Goal: Transaction & Acquisition: Purchase product/service

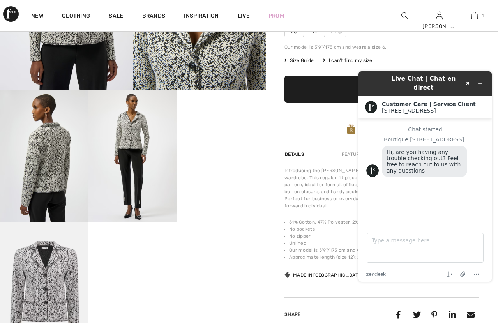
scroll to position [39, 0]
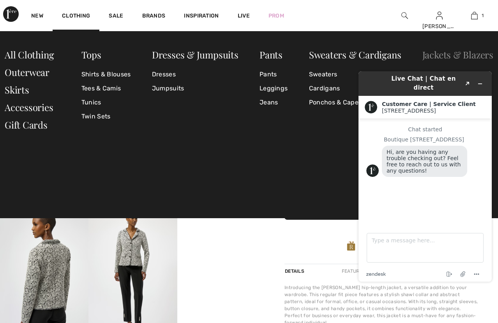
click at [424, 56] on link "Jackets & Blazers" at bounding box center [457, 54] width 71 height 12
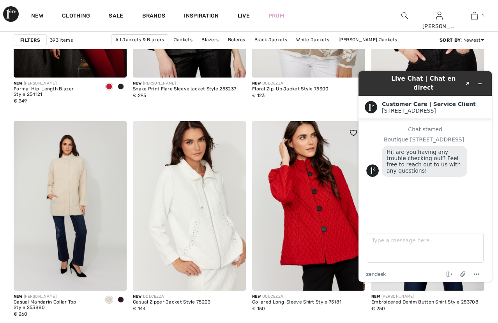
scroll to position [623, 0]
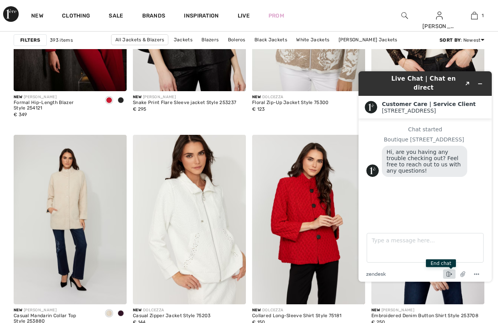
click at [449, 272] on icon "End chat" at bounding box center [448, 274] width 9 height 9
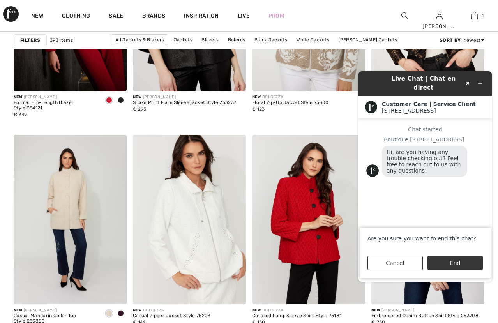
click at [450, 263] on button "End" at bounding box center [454, 263] width 55 height 15
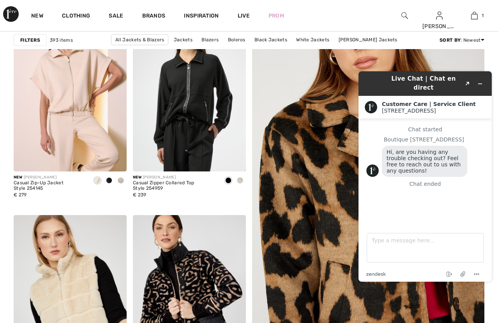
scroll to position [0, 0]
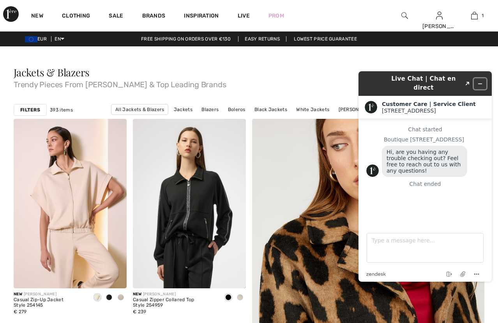
click at [478, 81] on icon "Minimize widget" at bounding box center [479, 83] width 5 height 5
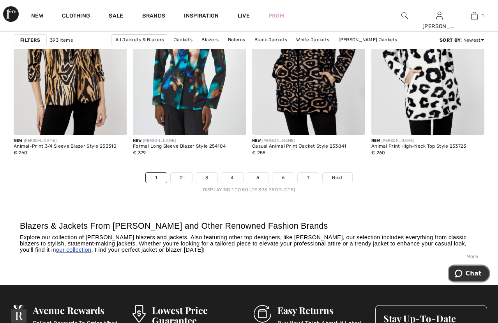
scroll to position [3194, 0]
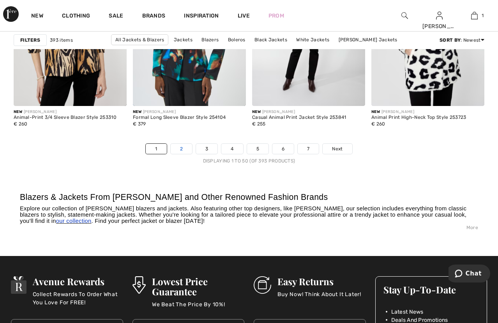
click at [181, 145] on link "2" at bounding box center [181, 149] width 21 height 10
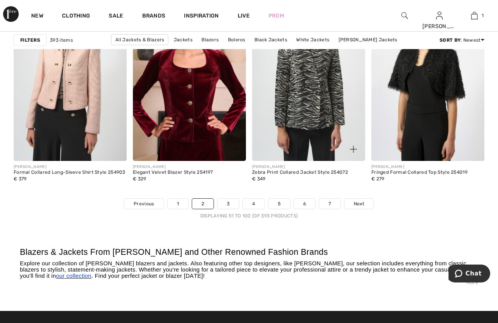
scroll to position [3233, 0]
